Goal: Find contact information: Find contact information

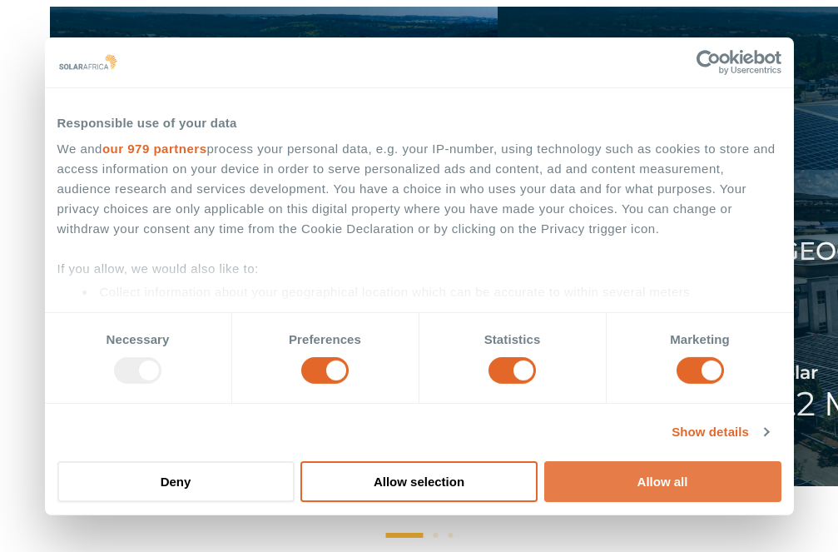
scroll to position [666, 0]
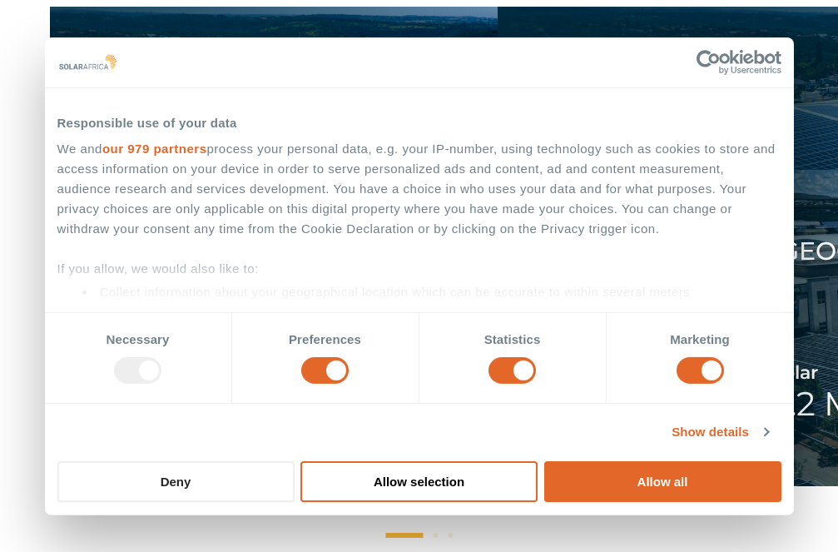
click at [136, 478] on button "Deny" at bounding box center [175, 481] width 237 height 41
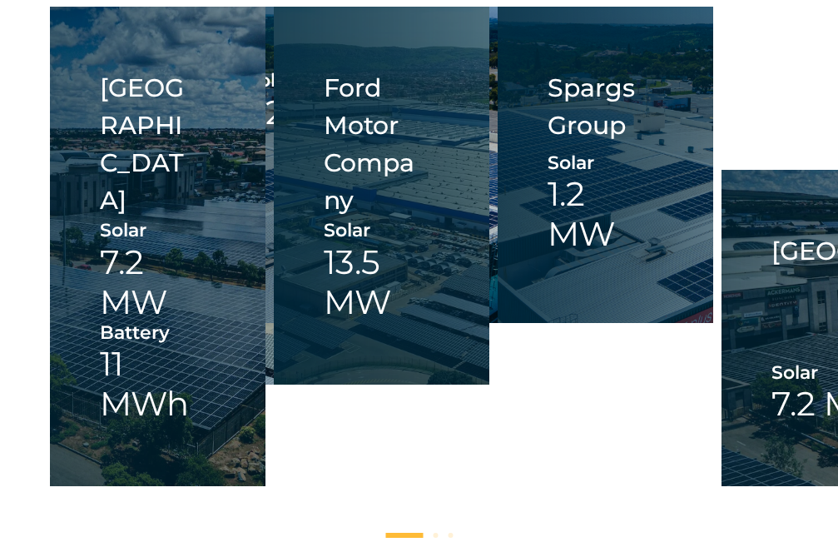
scroll to position [0, 0]
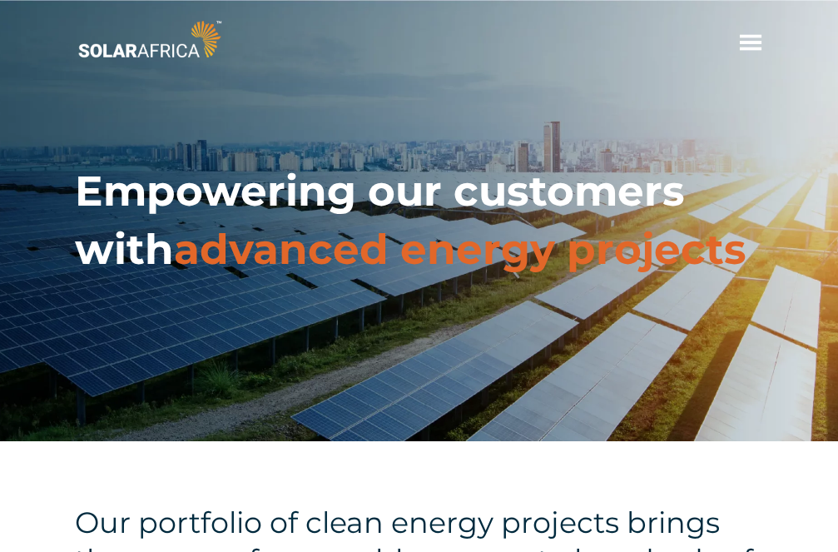
click at [745, 32] on span "hello" at bounding box center [750, 42] width 25 height 25
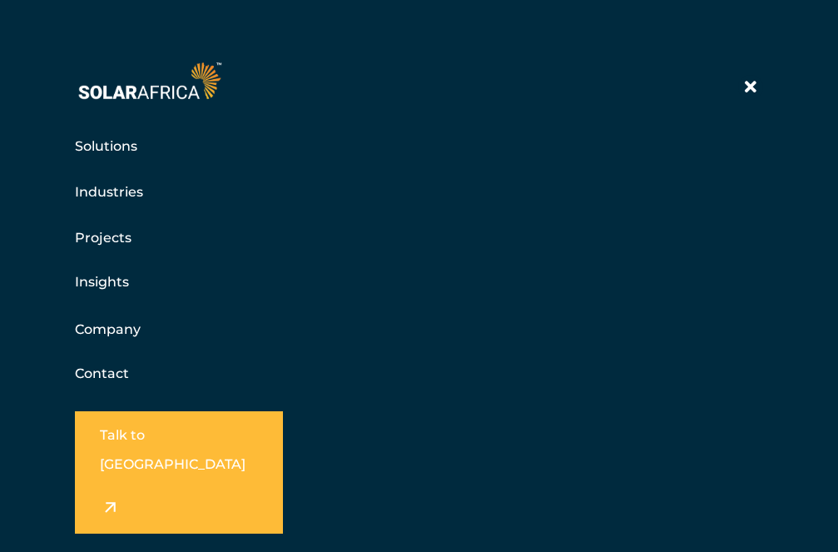
click at [99, 194] on link "Industries" at bounding box center [109, 191] width 68 height 21
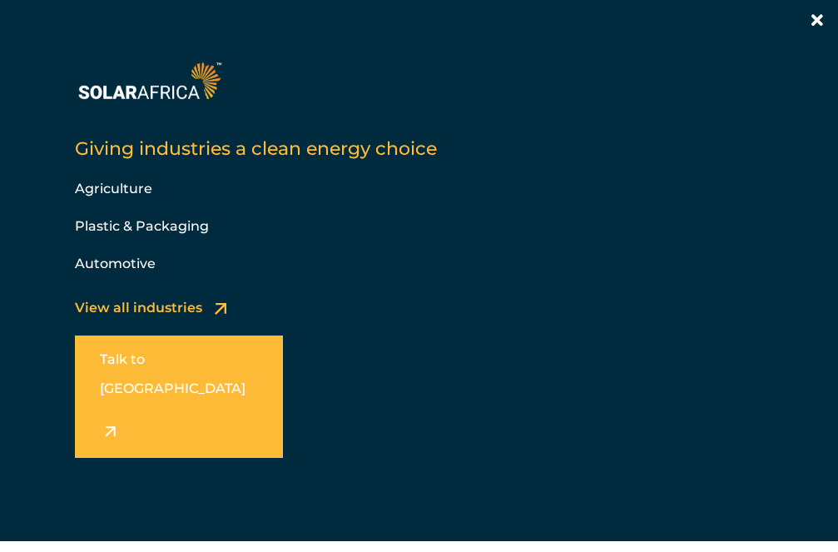
scroll to position [166, 0]
click at [812, 10] on div at bounding box center [816, 20] width 25 height 25
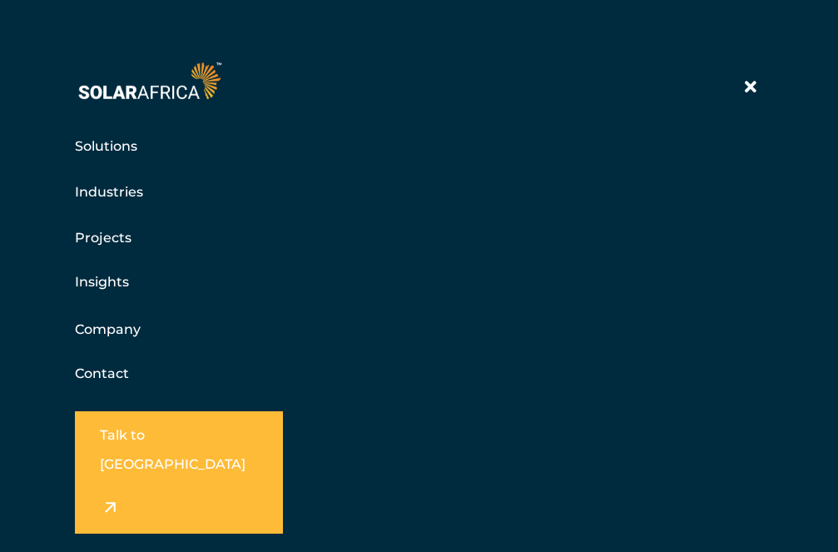
click at [748, 85] on icon at bounding box center [751, 87] width 12 height 17
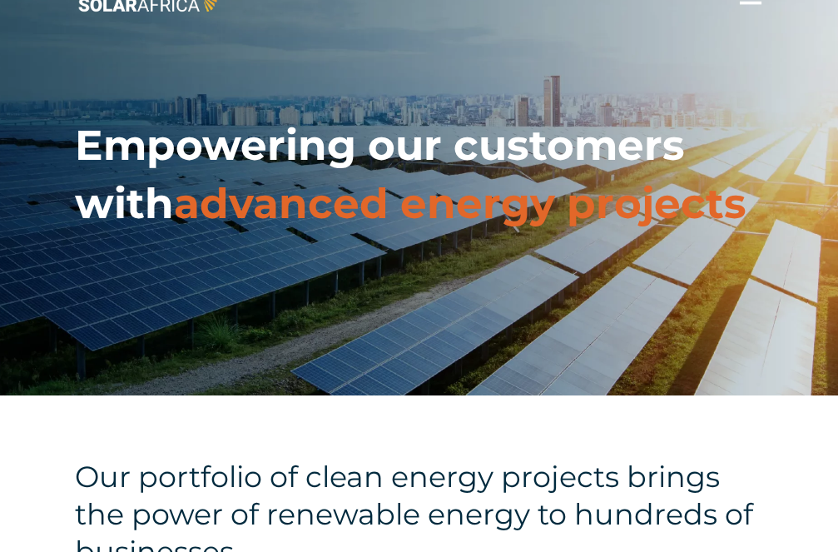
scroll to position [0, 0]
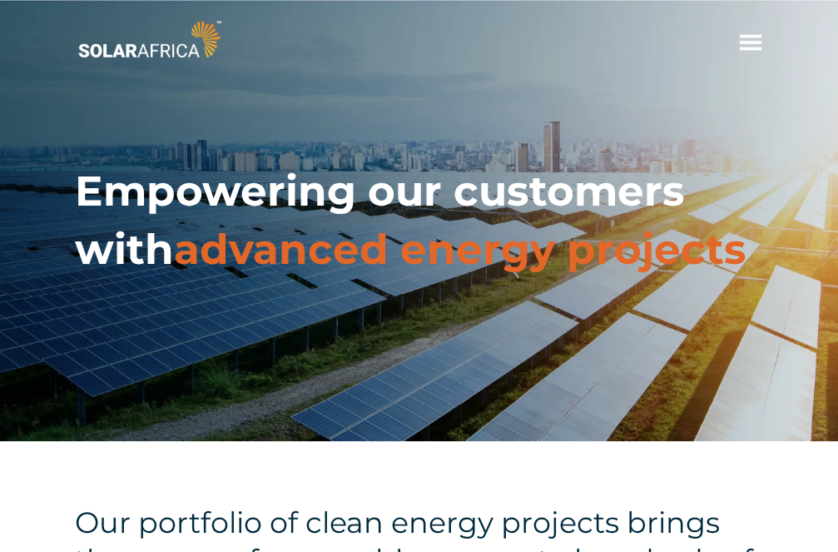
click at [748, 37] on span "hello" at bounding box center [750, 42] width 25 height 25
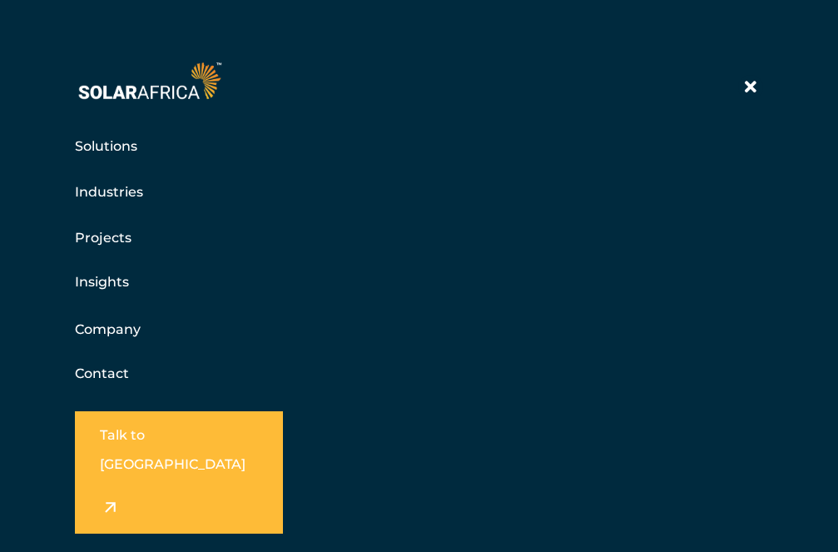
click at [92, 331] on link "Company" at bounding box center [108, 329] width 66 height 21
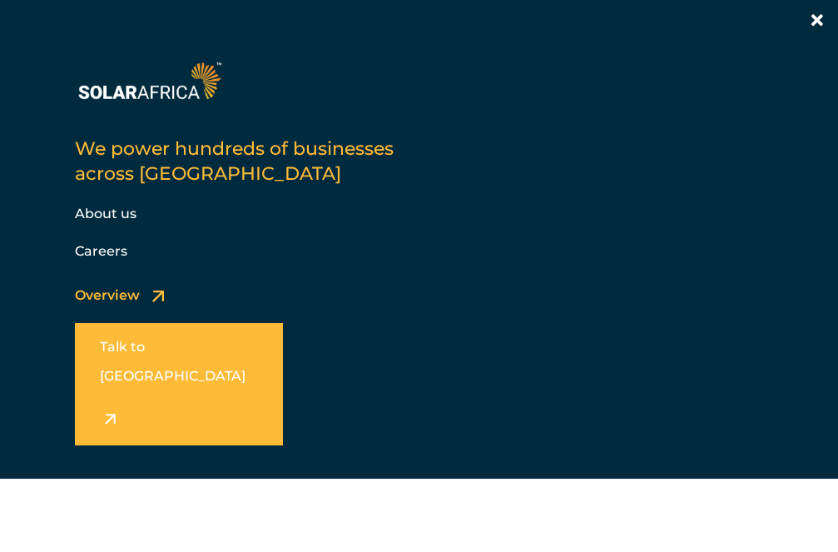
scroll to position [2579, 0]
click at [813, 18] on icon at bounding box center [817, 20] width 12 height 17
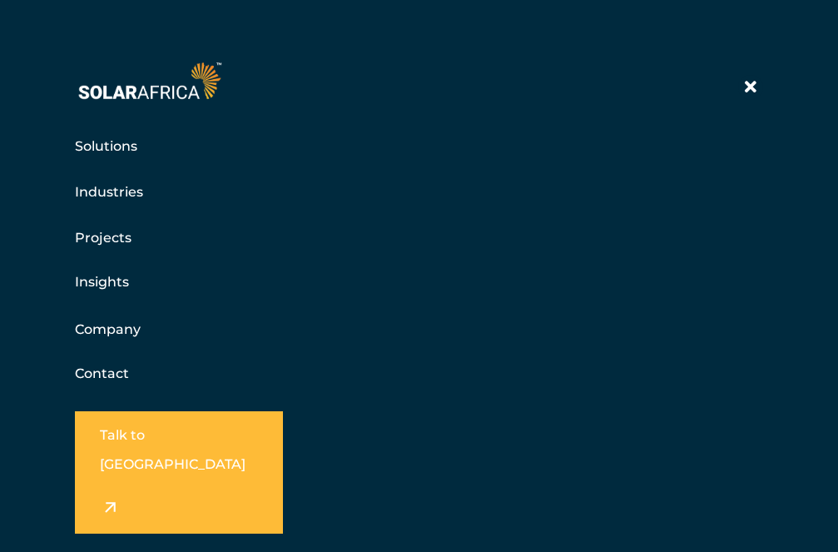
scroll to position [3245, 0]
click at [750, 96] on div at bounding box center [750, 87] width 25 height 25
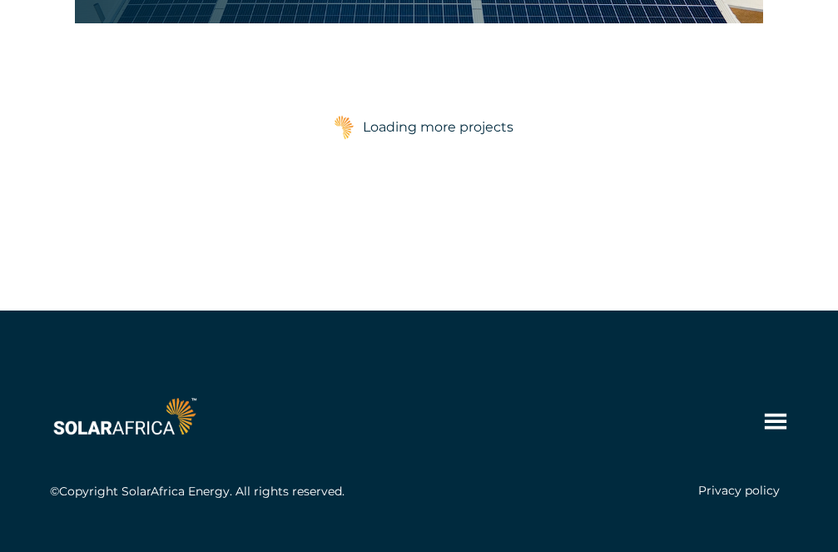
scroll to position [4387, 0]
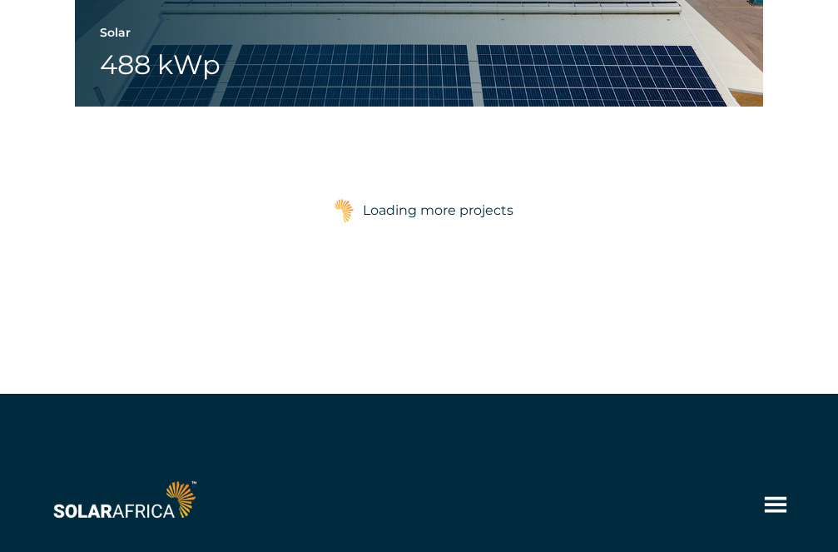
click at [776, 497] on icon at bounding box center [776, 505] width 22 height 16
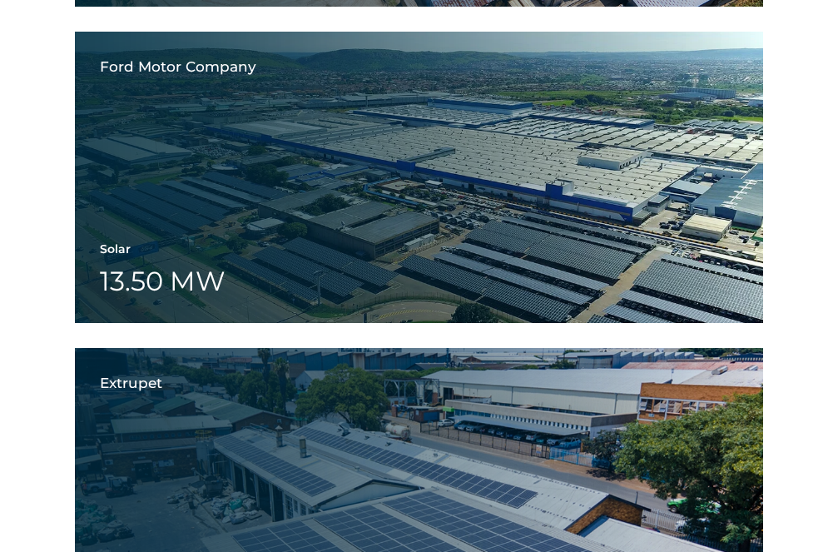
scroll to position [7335, 0]
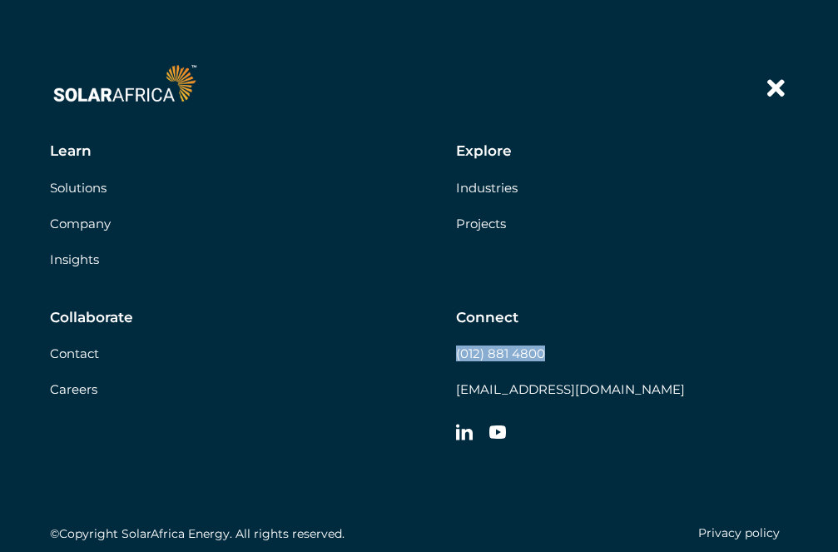
drag, startPoint x: 544, startPoint y: 319, endPoint x: 456, endPoint y: 319, distance: 88.2
click at [456, 319] on div "Connect (012) 881 4800 [EMAIL_ADDRESS][DOMAIN_NAME]" at bounding box center [622, 380] width 332 height 142
copy link "(012) 881 4800"
